Goal: Task Accomplishment & Management: Complete application form

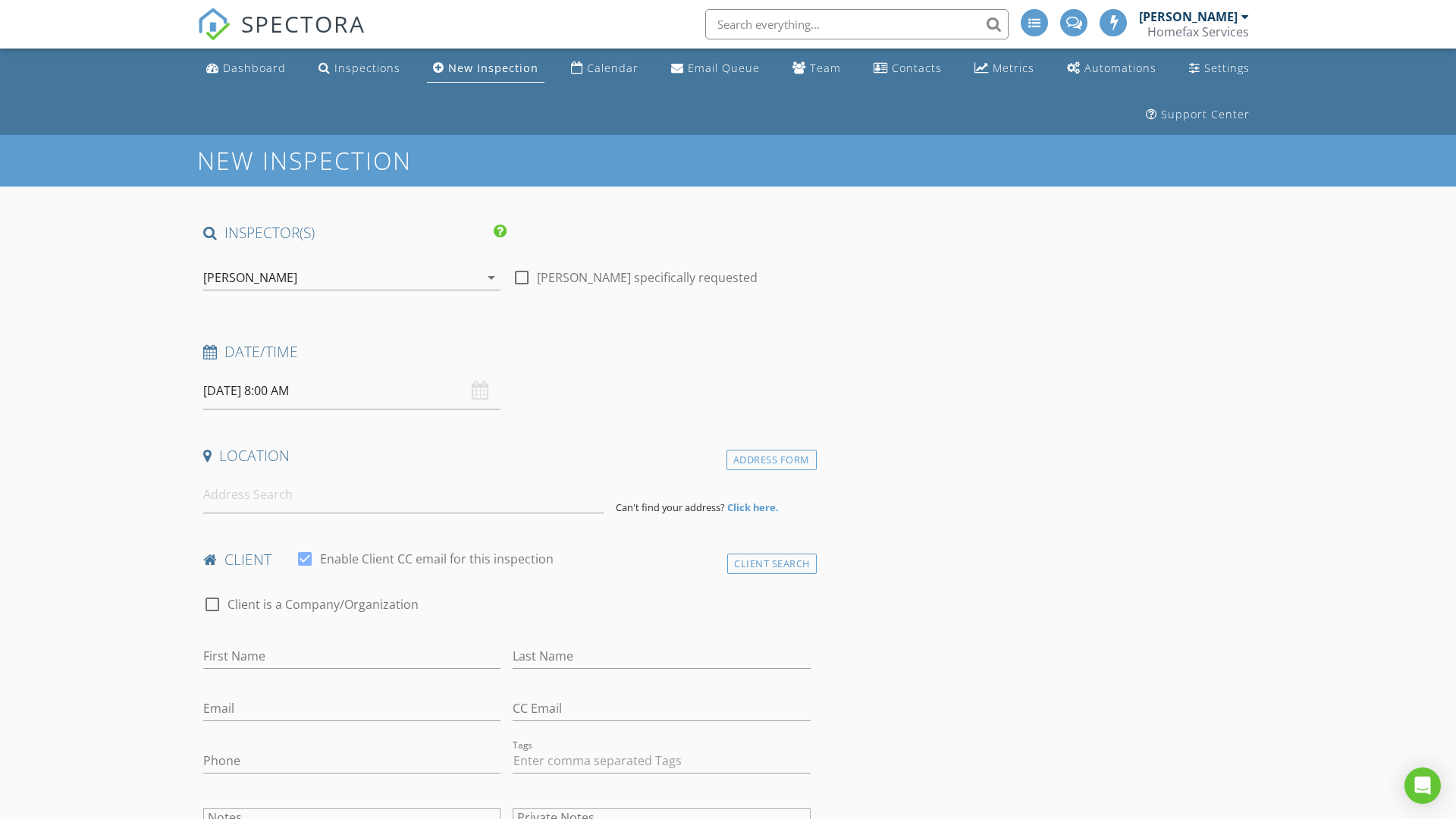
click at [352, 391] on input "08/29/2025 8:00 AM" at bounding box center [351, 391] width 297 height 37
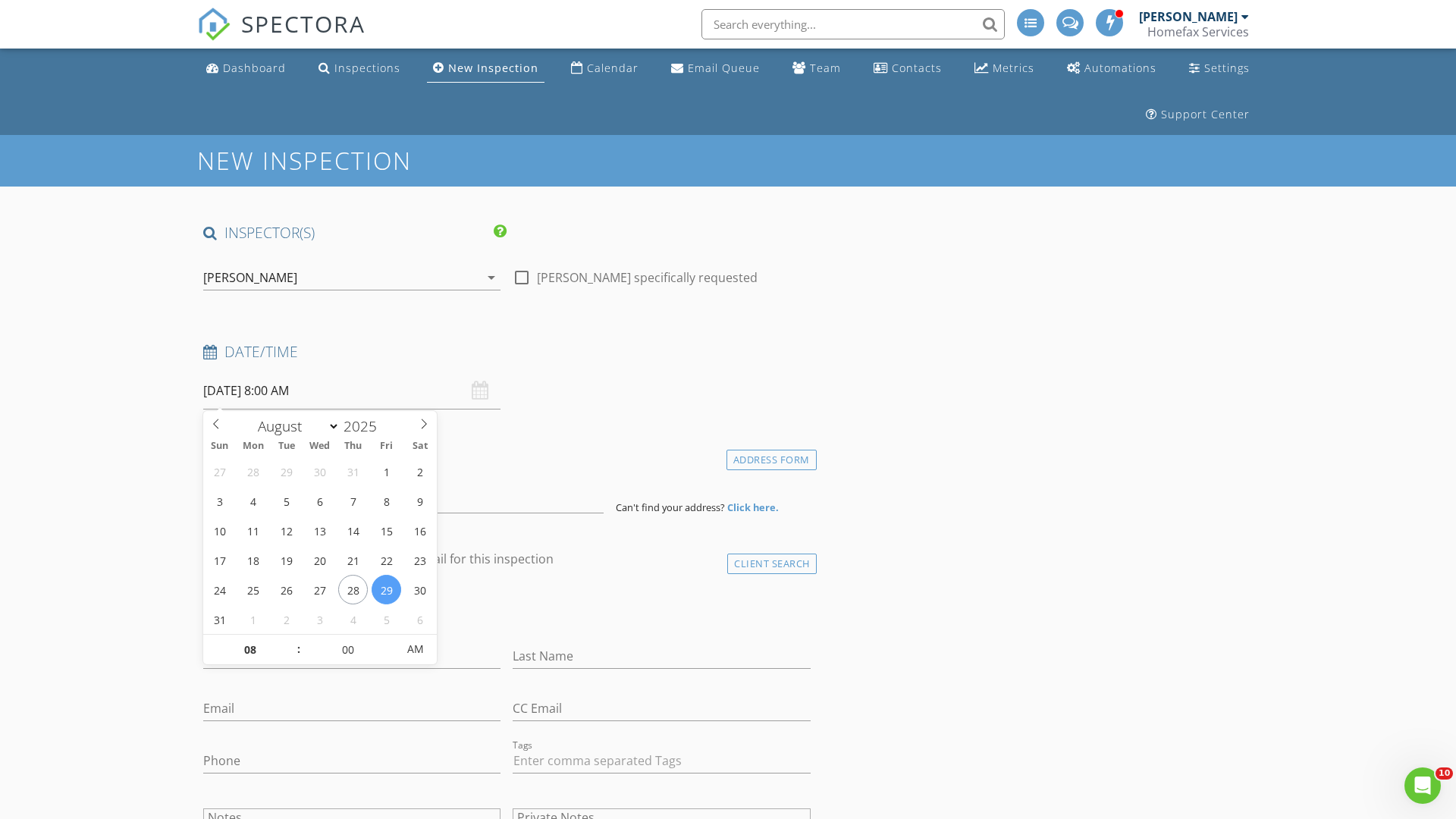
click at [365, 426] on input "2025" at bounding box center [364, 426] width 50 height 21
type input "2025"
click at [249, 649] on input "08" at bounding box center [249, 650] width 94 height 31
click at [347, 648] on input "00" at bounding box center [348, 649] width 94 height 31
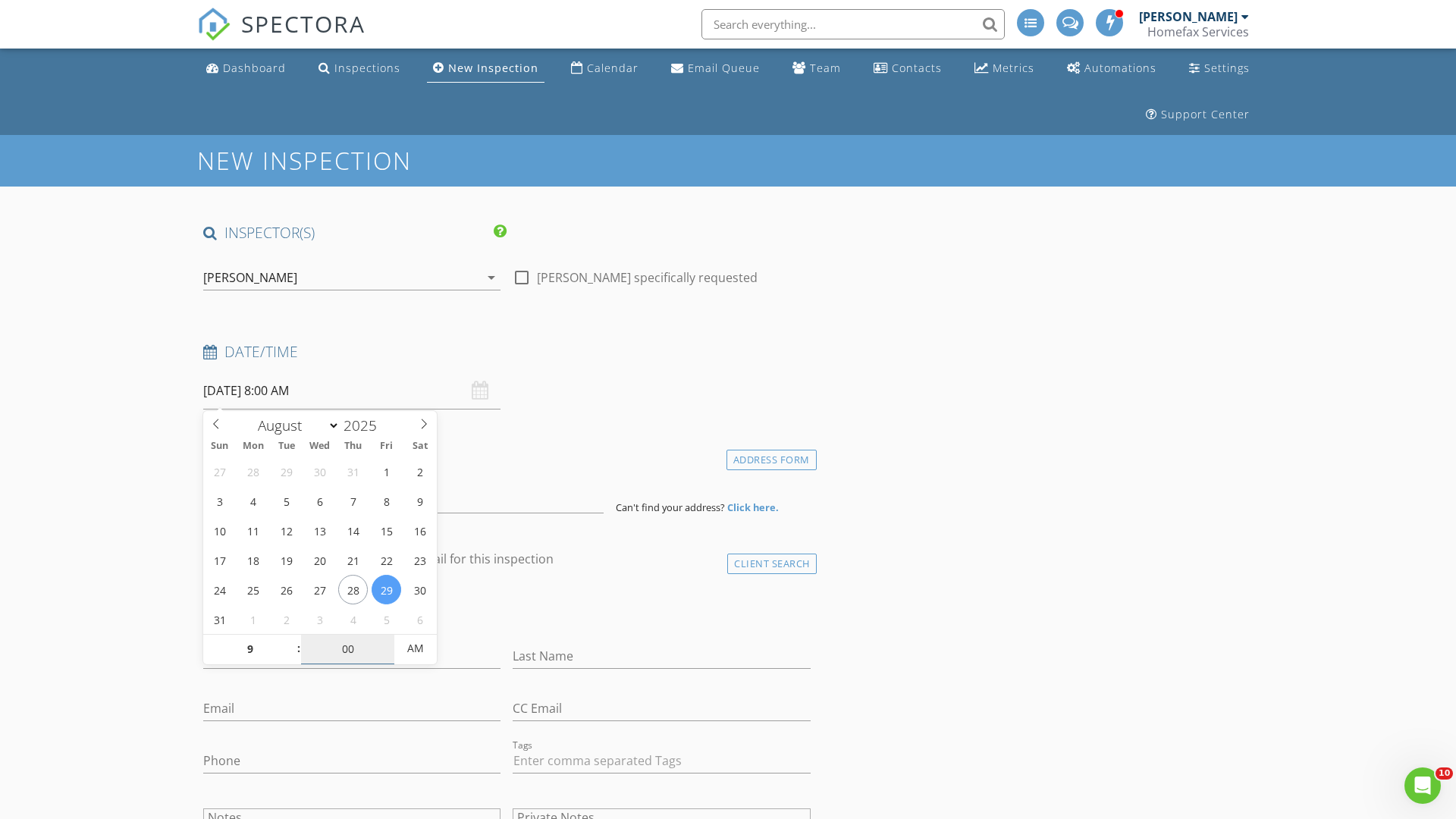
type input "09"
type input "08/29/2025 9:00 AM"
type input "30"
type input "08/29/2025 9:30 AM"
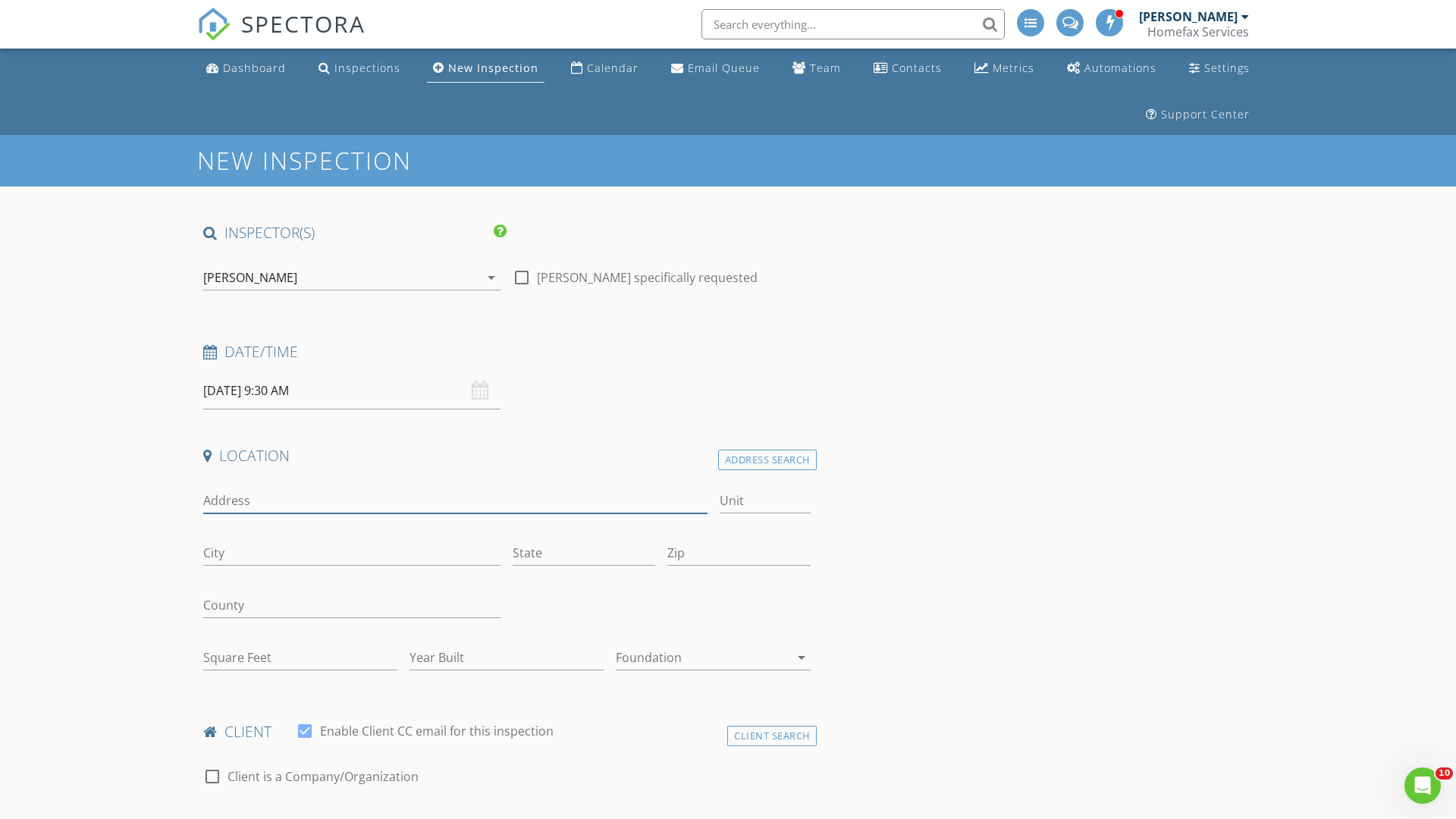
click at [455, 500] on input "Address" at bounding box center [455, 501] width 504 height 25
type input "751 Paul Parkway NE"
click at [352, 553] on input "City" at bounding box center [351, 553] width 297 height 25
type input "Blaine"
click at [584, 553] on input "State" at bounding box center [584, 553] width 142 height 25
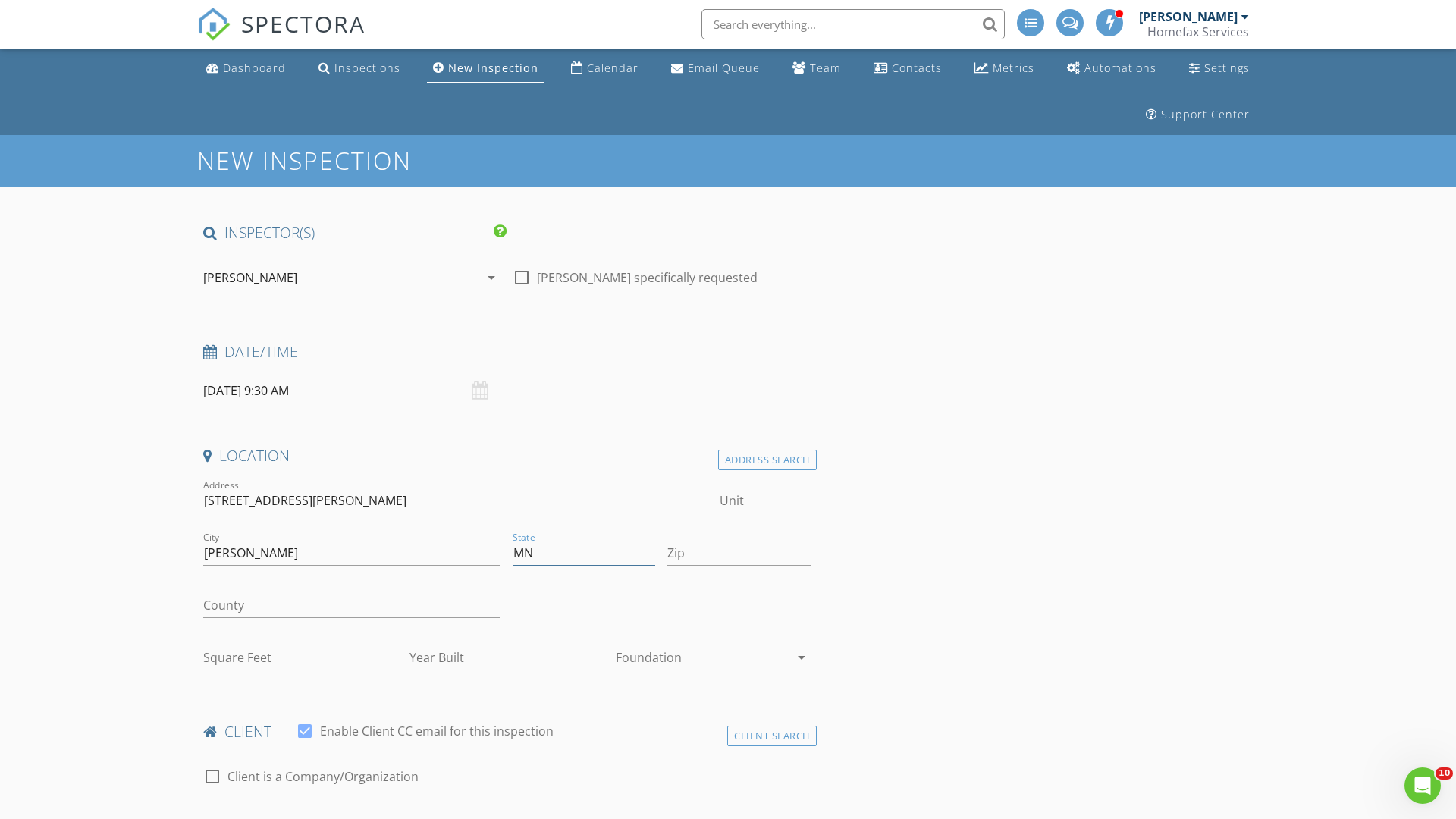
type input "MN"
click at [739, 553] on input "Zip" at bounding box center [739, 553] width 142 height 25
type input "55434"
click at [352, 816] on input "First Name" at bounding box center [351, 828] width 297 height 25
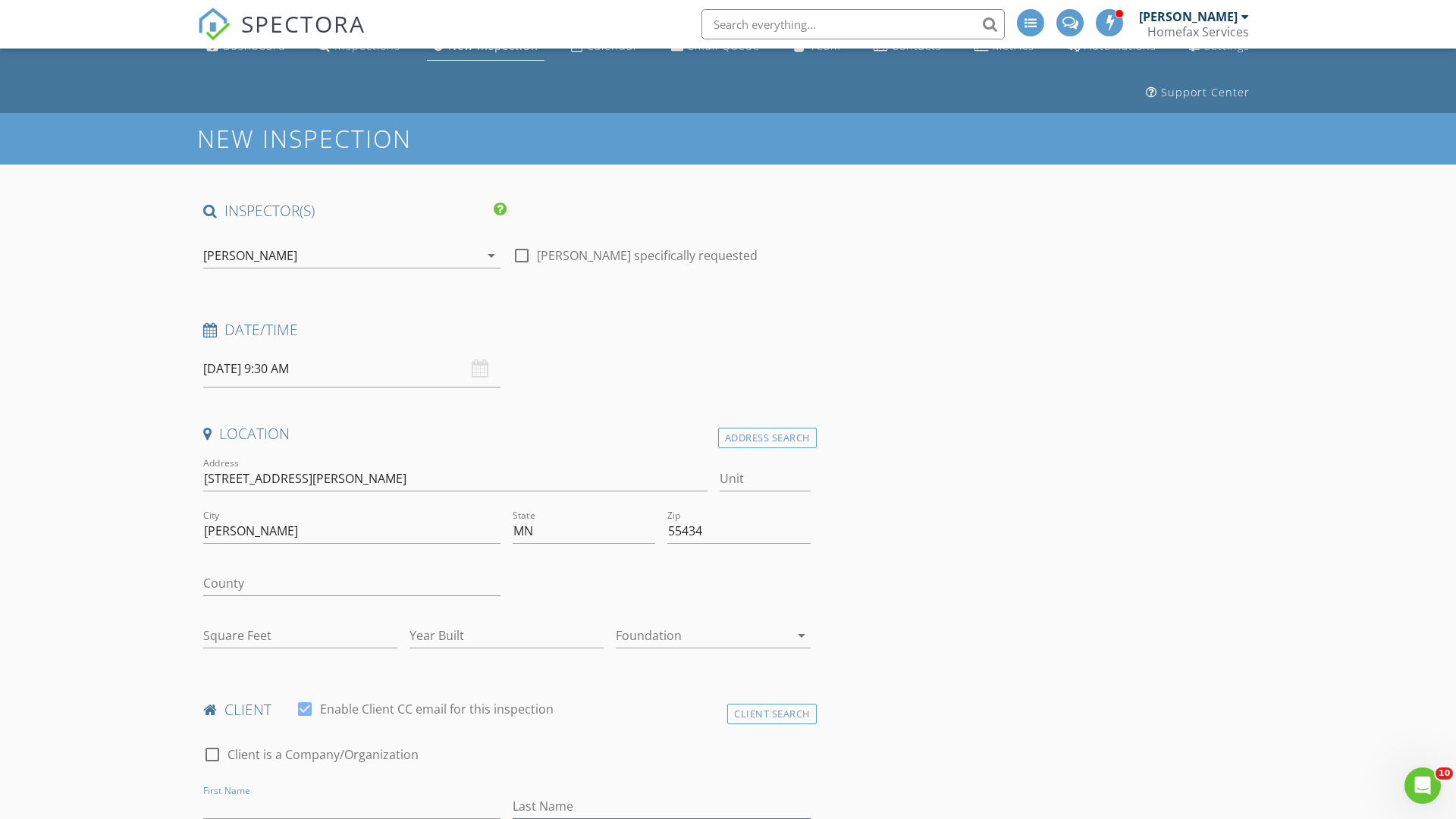
click at [662, 807] on input "Last Name" at bounding box center [661, 807] width 297 height 25
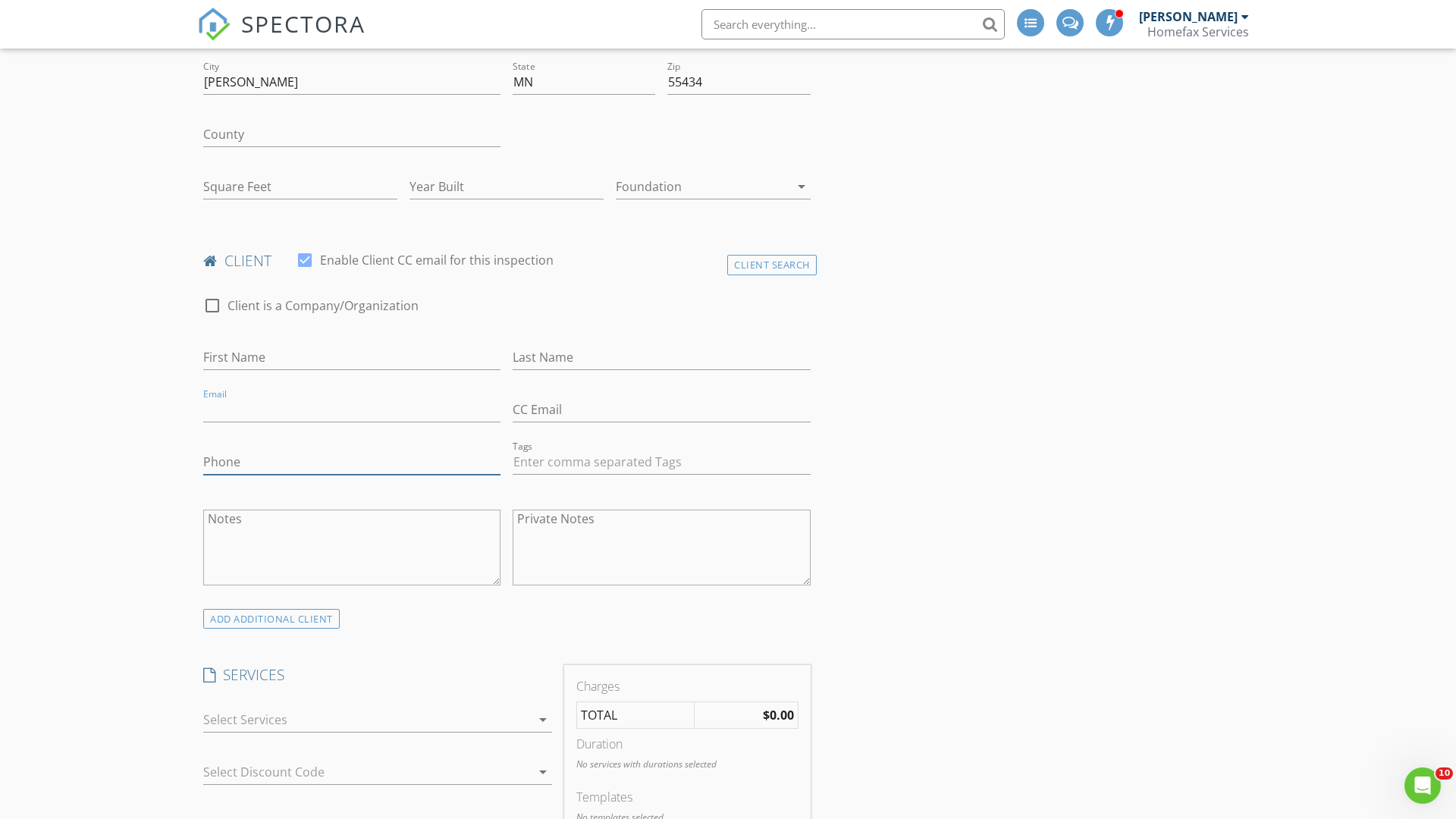
click at [352, 462] on input "Phone" at bounding box center [351, 462] width 297 height 25
click at [367, 724] on div at bounding box center [367, 719] width 328 height 24
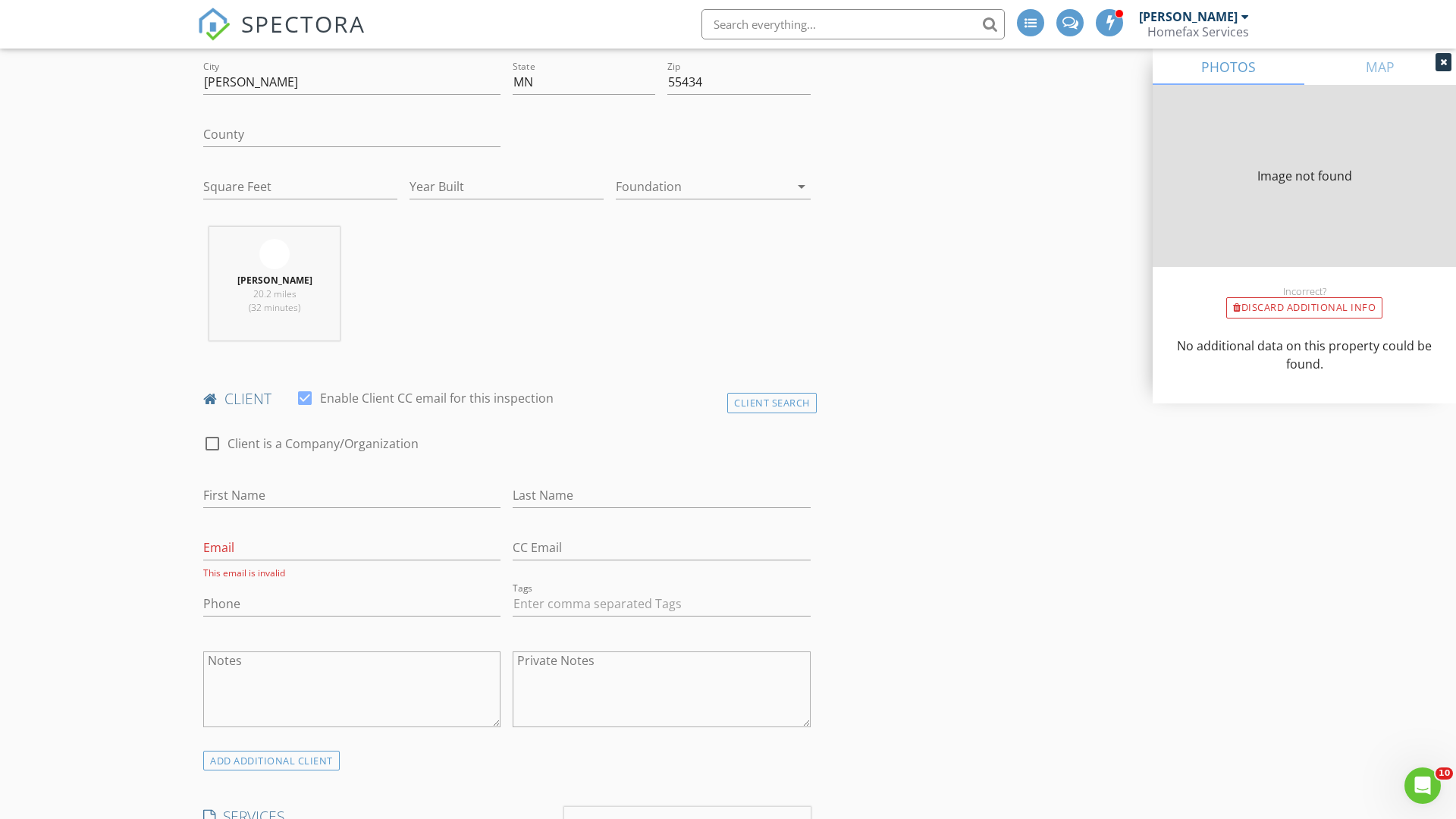
type input "1056"
type input "1971"
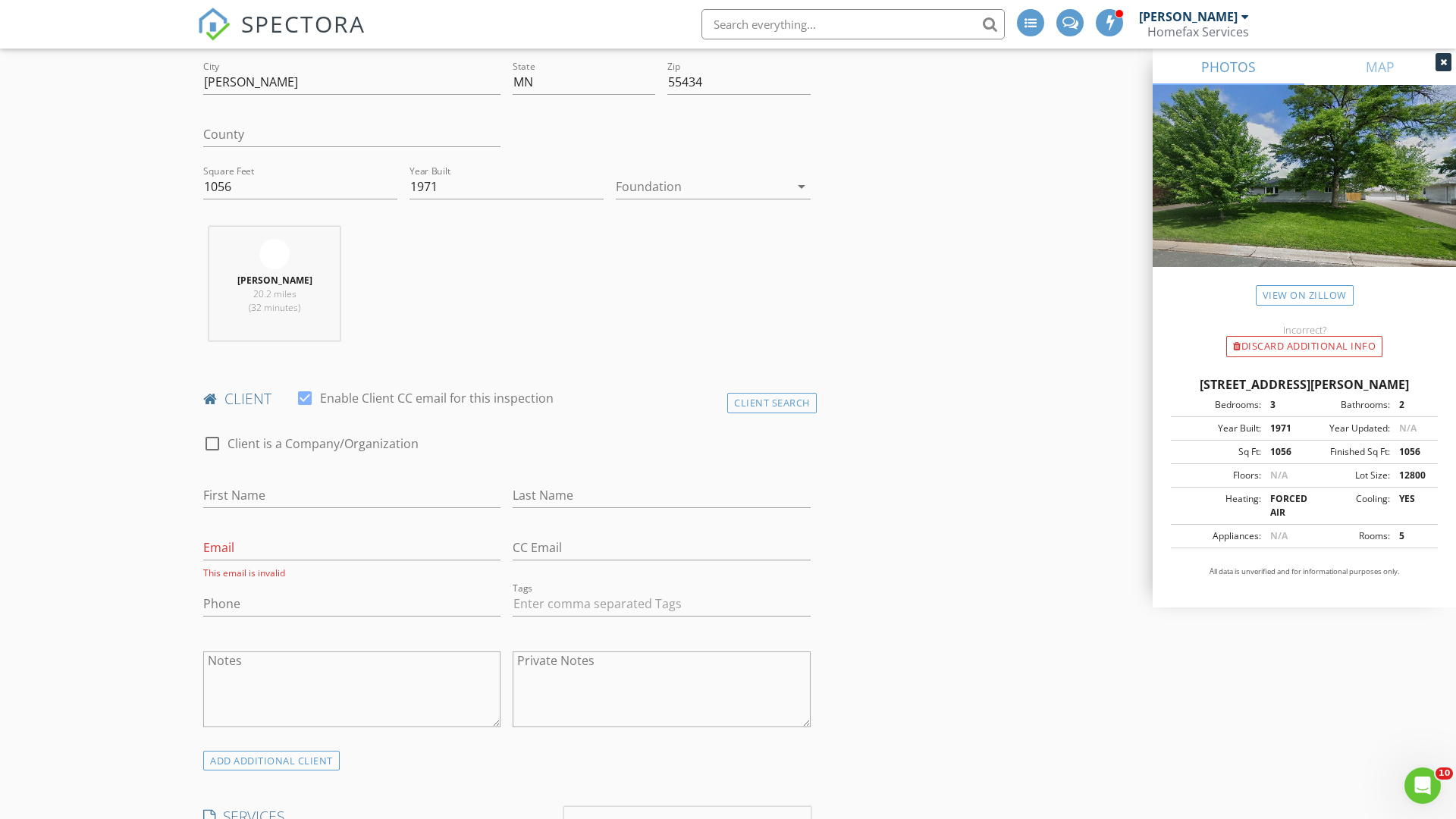
checkbox input "false"
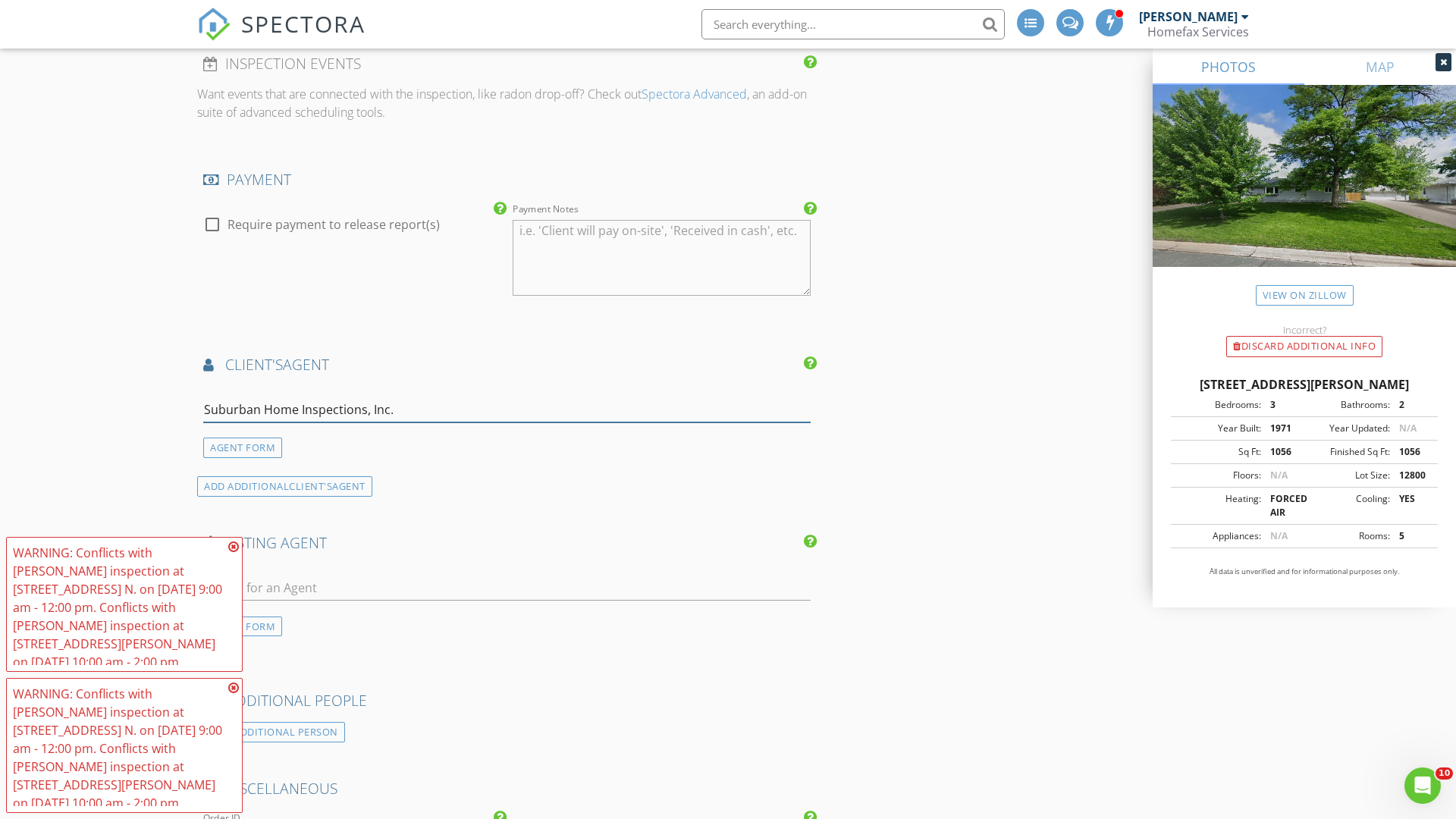
type input "Suburban Home Inspections, Inc.*"
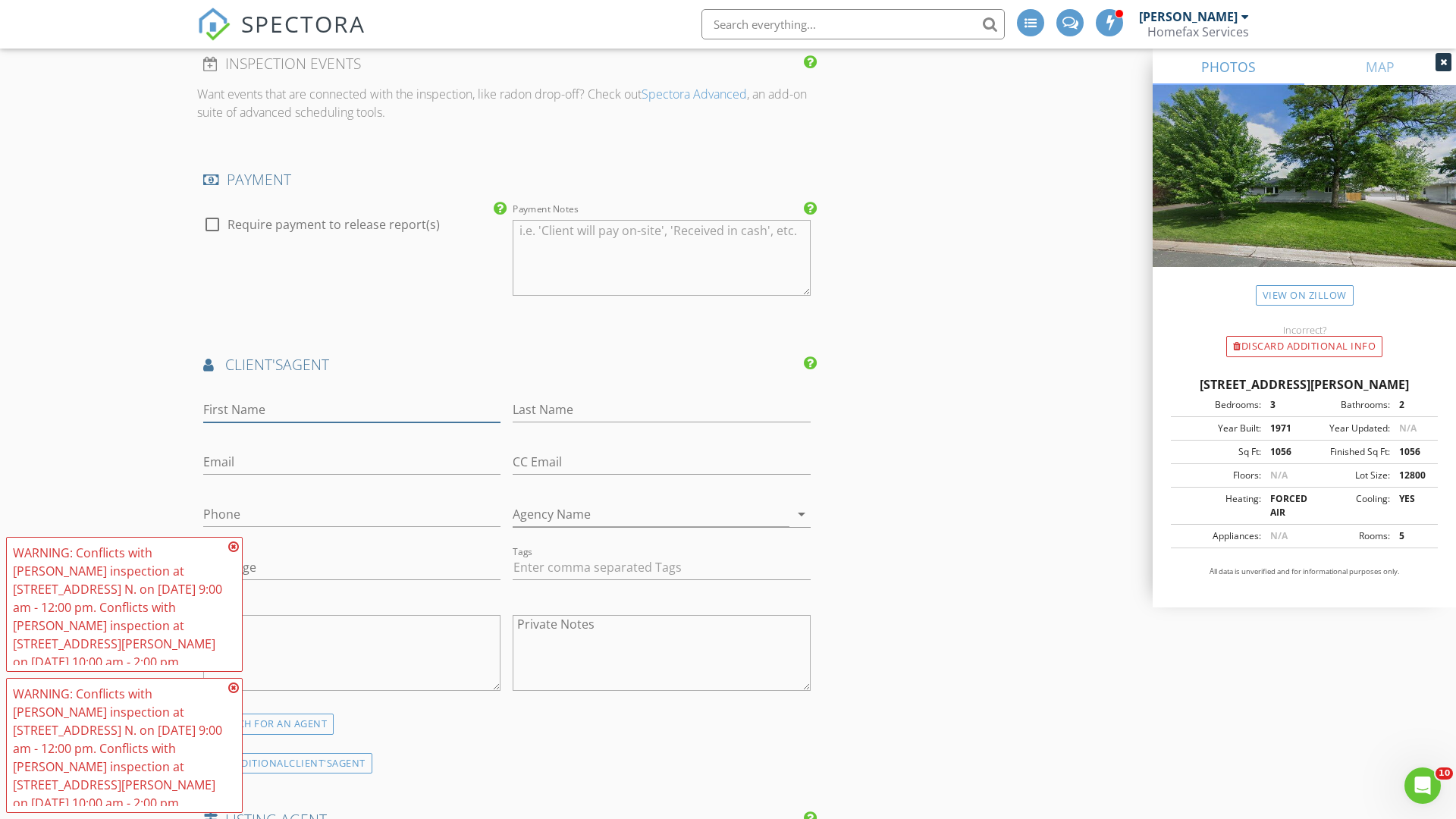
click at [352, 410] on input "First Name" at bounding box center [351, 410] width 297 height 25
type input "Tim"
click at [662, 410] on input "text" at bounding box center [661, 410] width 297 height 25
type input "Walz"
click at [352, 462] on input "text" at bounding box center [351, 462] width 297 height 25
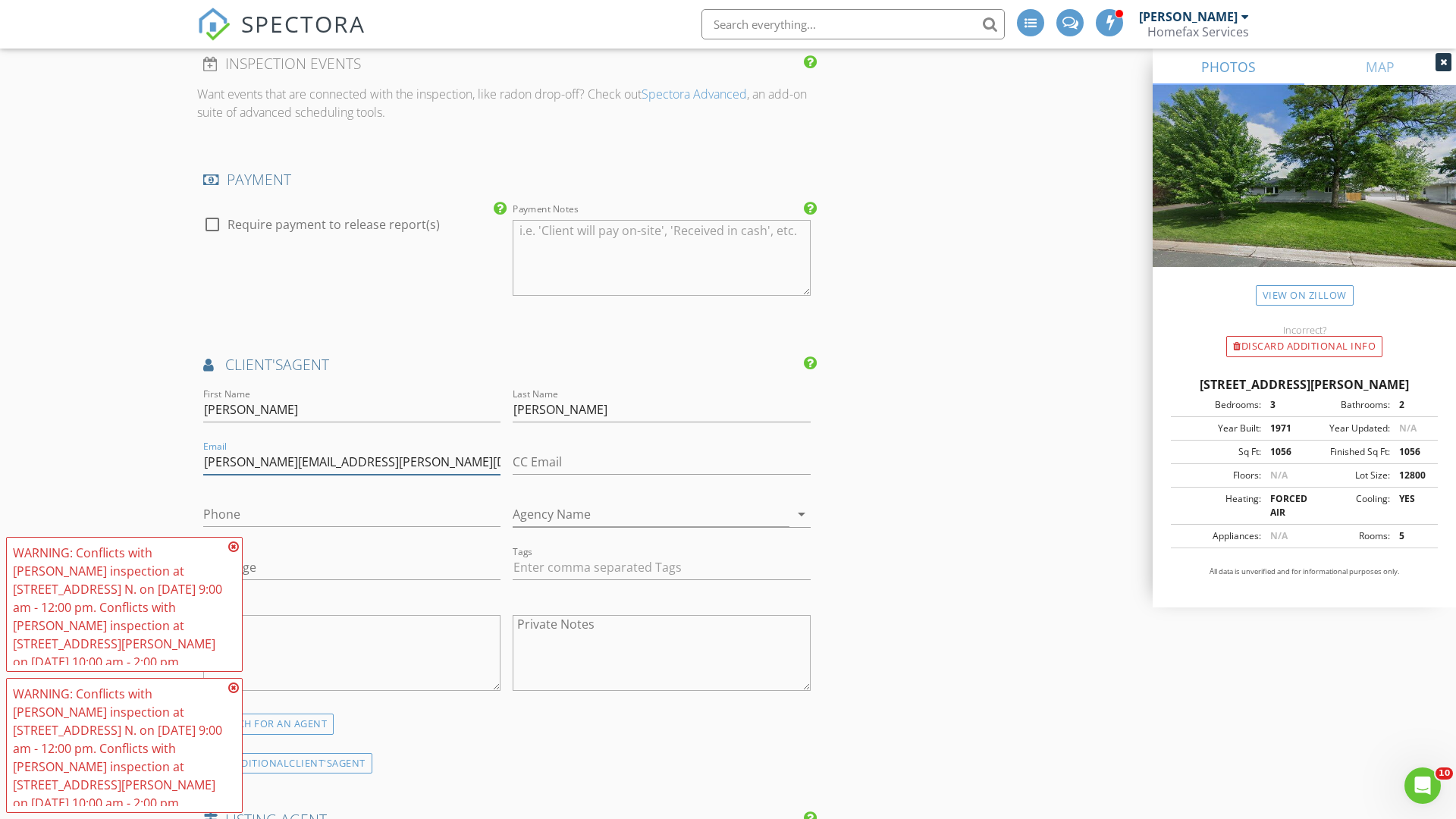
type input "tim.walz@msn.com"
click at [352, 514] on input "text" at bounding box center [351, 514] width 297 height 25
type input "651-276-9918"
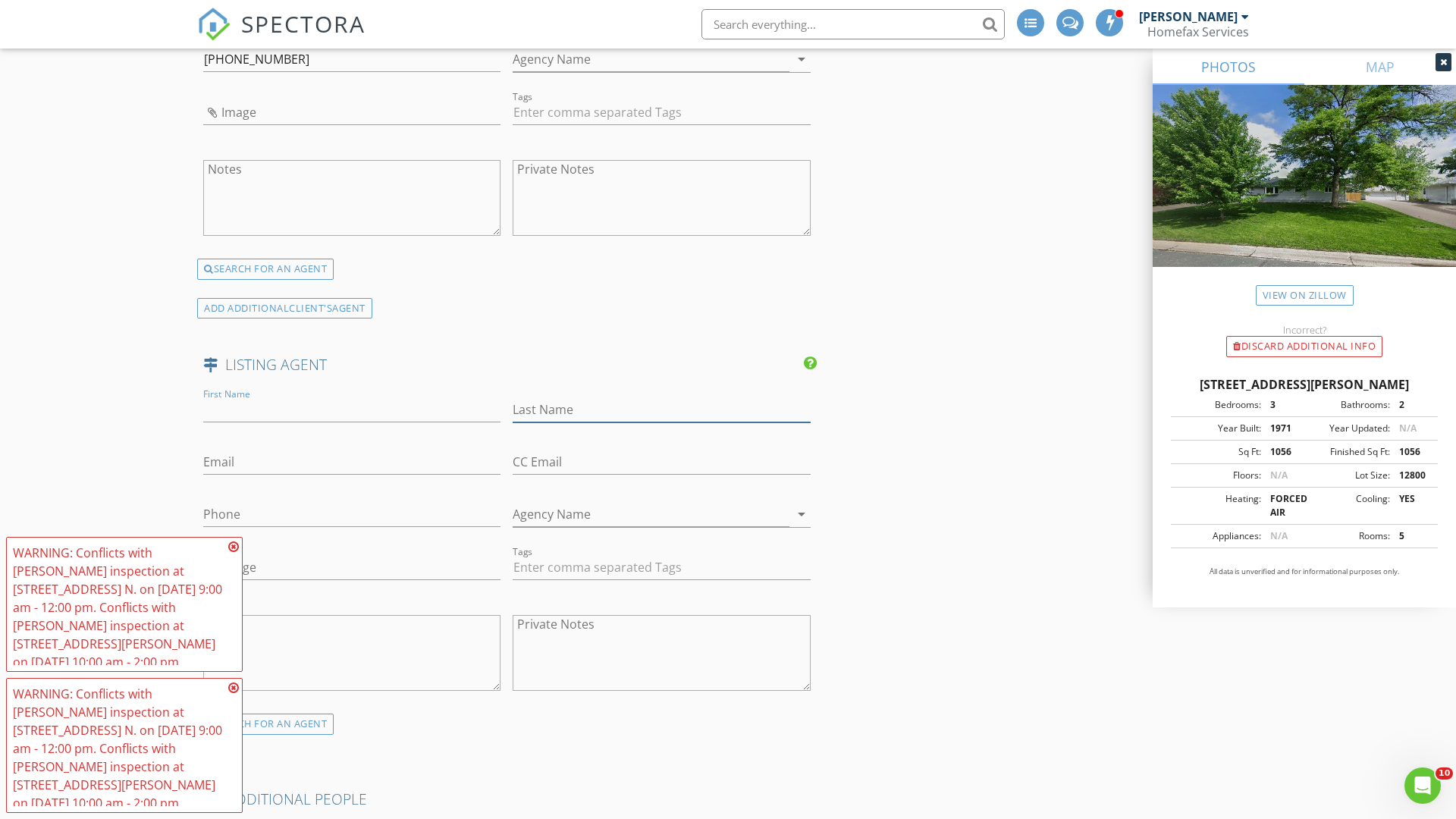
click at [662, 410] on input "text" at bounding box center [661, 410] width 297 height 25
click at [352, 462] on input "text" at bounding box center [351, 462] width 297 height 25
click at [352, 514] on input "text" at bounding box center [351, 514] width 297 height 25
